Goal: Information Seeking & Learning: Learn about a topic

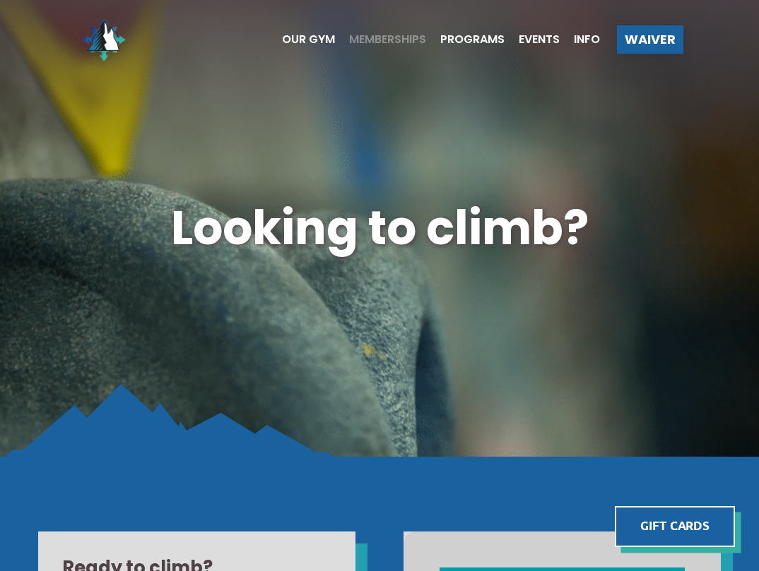
click at [369, 40] on span "Memberships" at bounding box center [387, 39] width 77 height 11
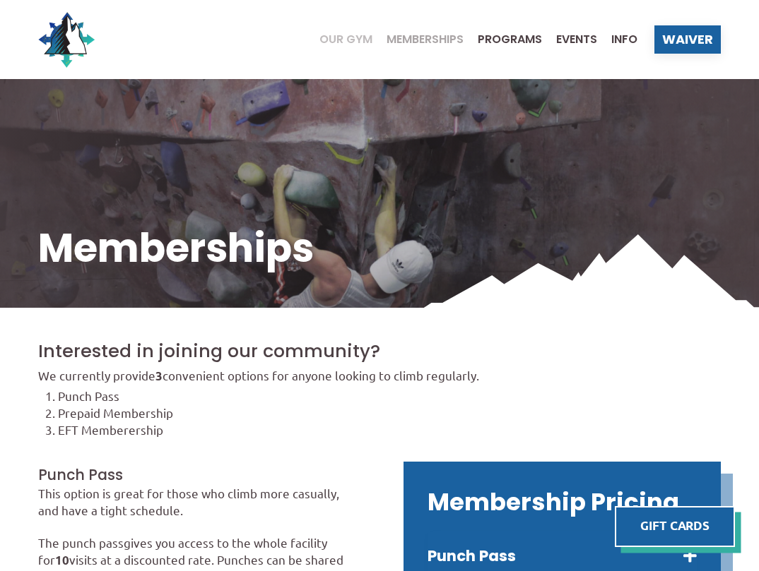
click at [346, 44] on span "Our Gym" at bounding box center [345, 39] width 53 height 11
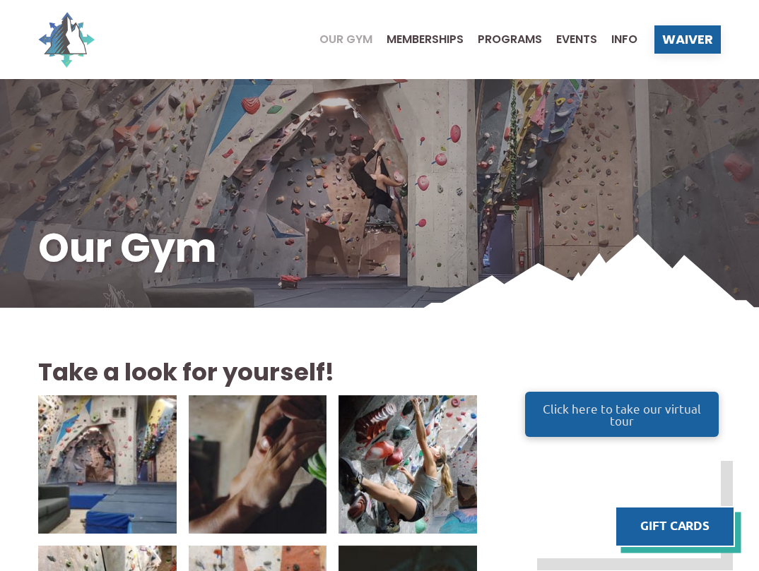
click at [58, 37] on img at bounding box center [66, 39] width 57 height 57
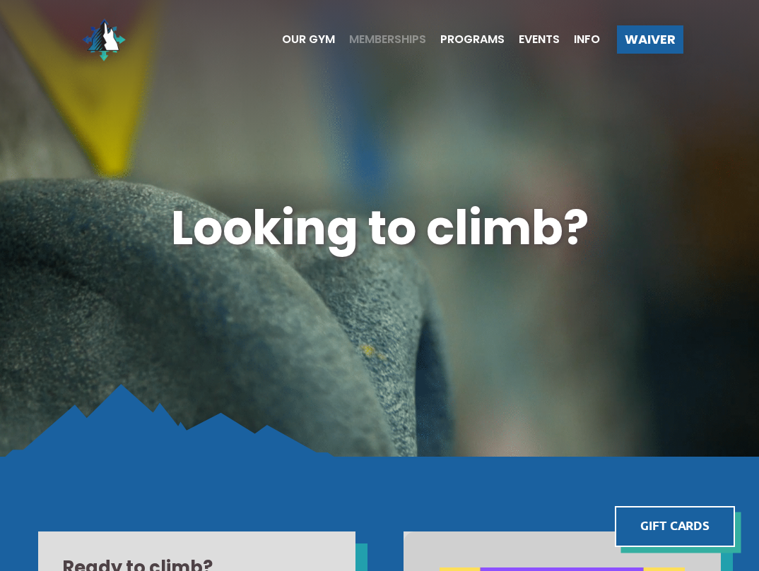
click at [353, 45] on span "Memberships" at bounding box center [387, 39] width 77 height 11
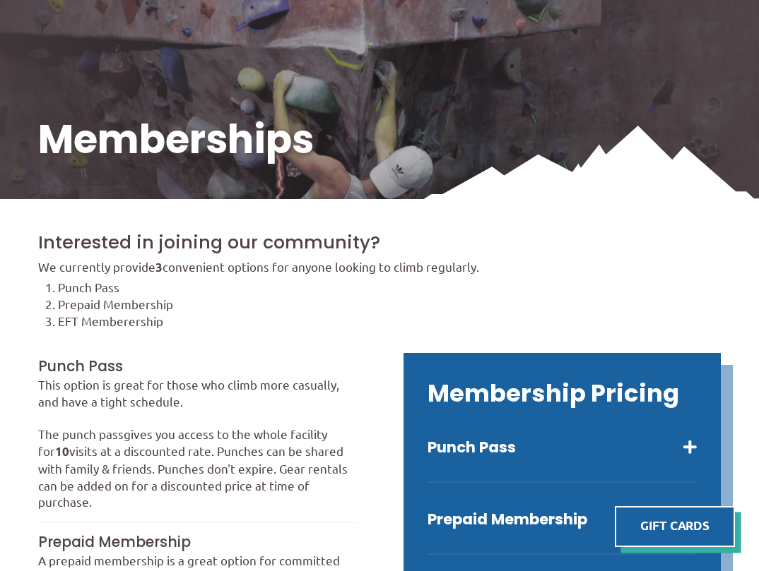
scroll to position [124, 0]
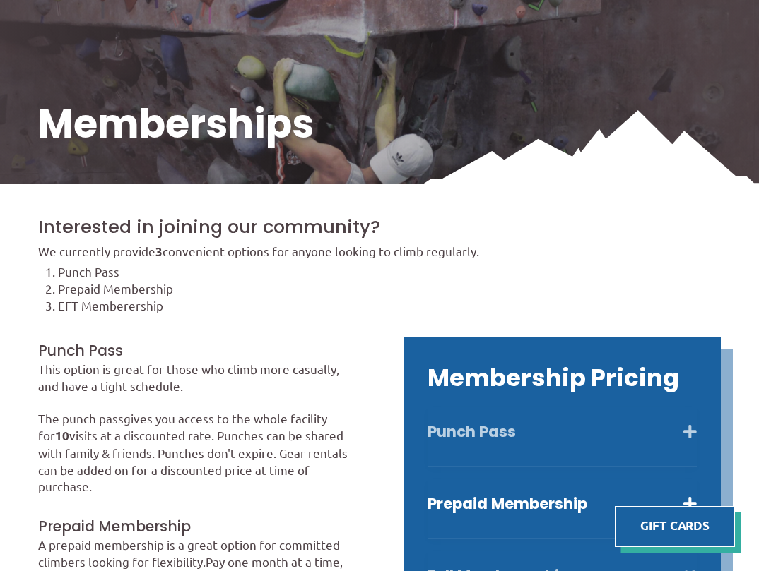
click at [689, 438] on button "Punch Pass" at bounding box center [561, 432] width 269 height 20
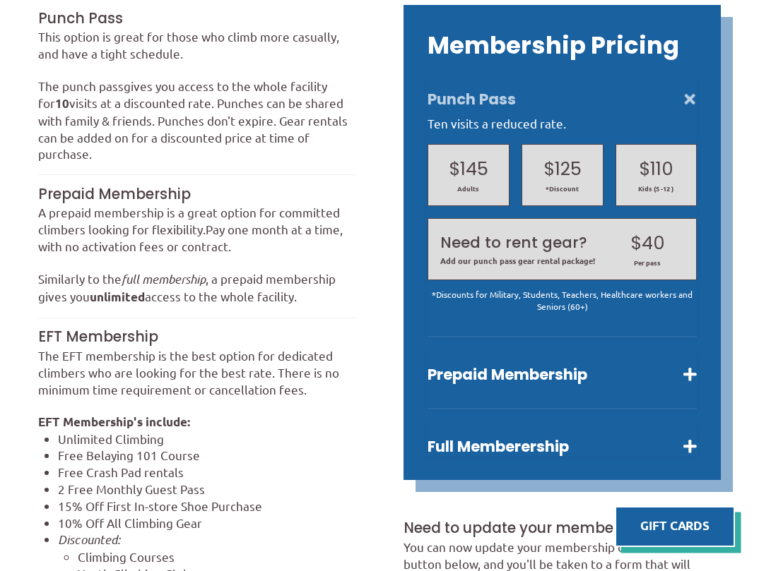
scroll to position [461, 0]
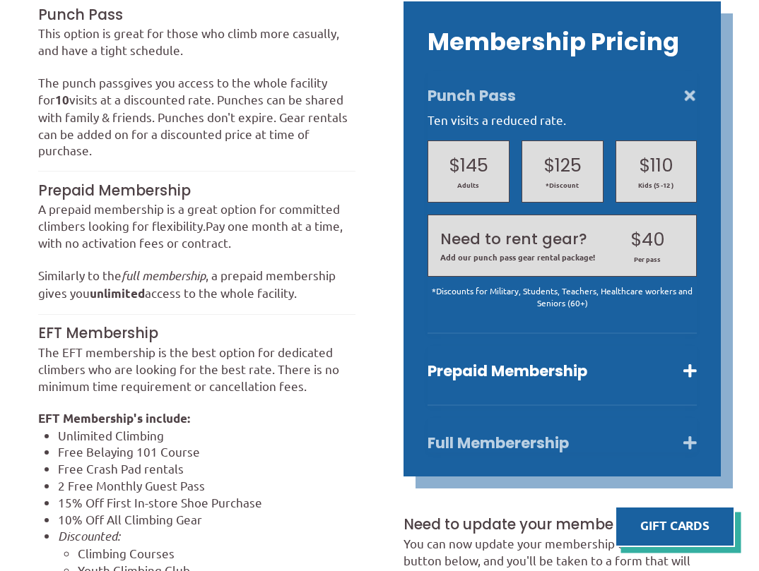
click at [689, 445] on button "Full Memberership" at bounding box center [561, 444] width 269 height 20
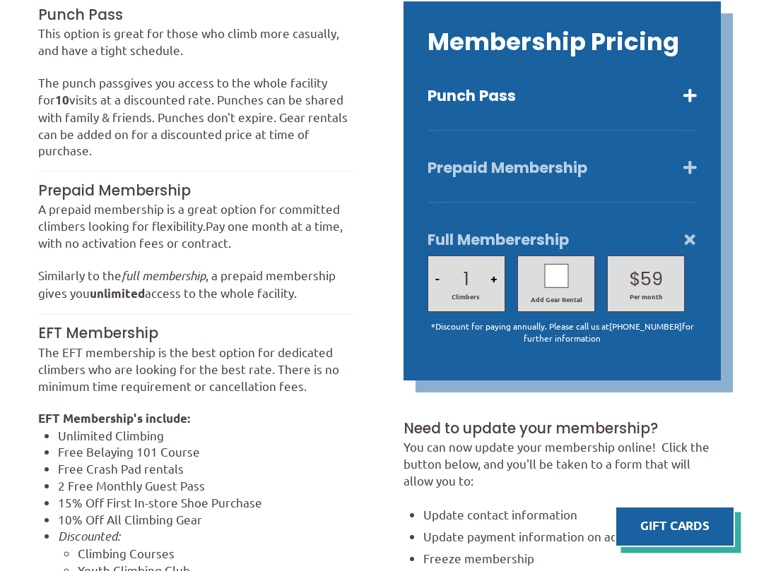
click at [689, 167] on button "Prepaid Membership" at bounding box center [561, 168] width 269 height 20
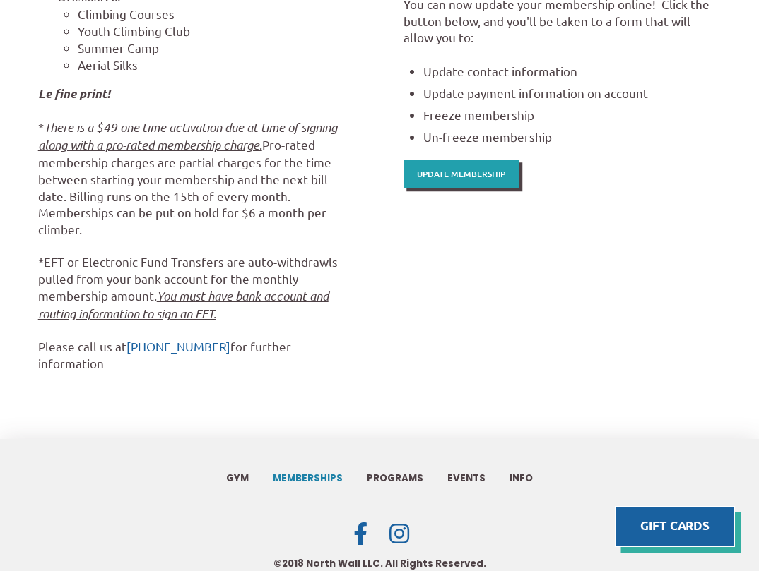
scroll to position [1005, 0]
